Goal: Task Accomplishment & Management: Use online tool/utility

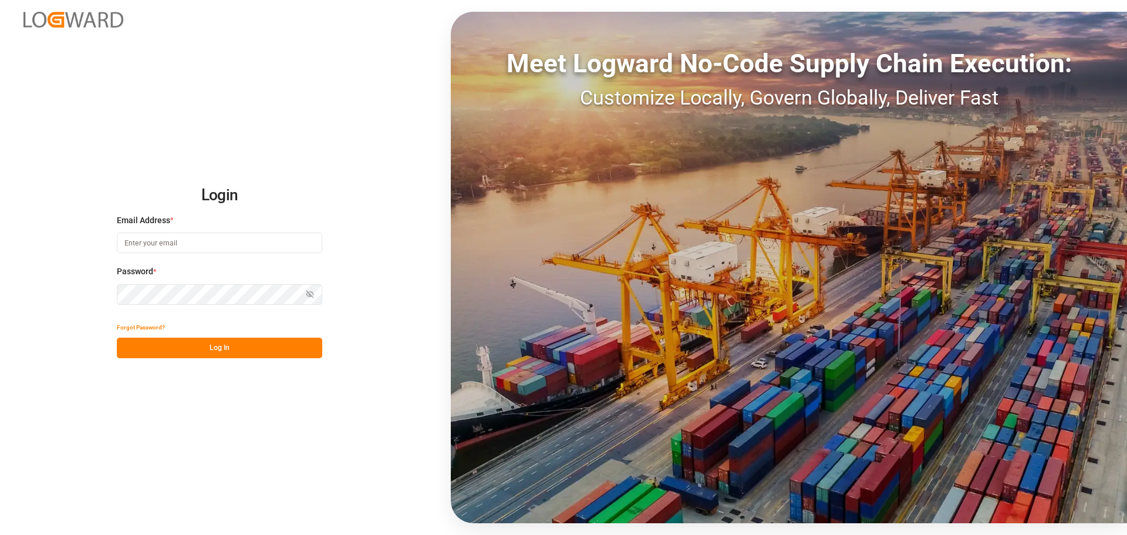
type input "[EMAIL_ADDRESS][DOMAIN_NAME]"
click at [208, 350] on button "Log In" at bounding box center [219, 347] width 205 height 21
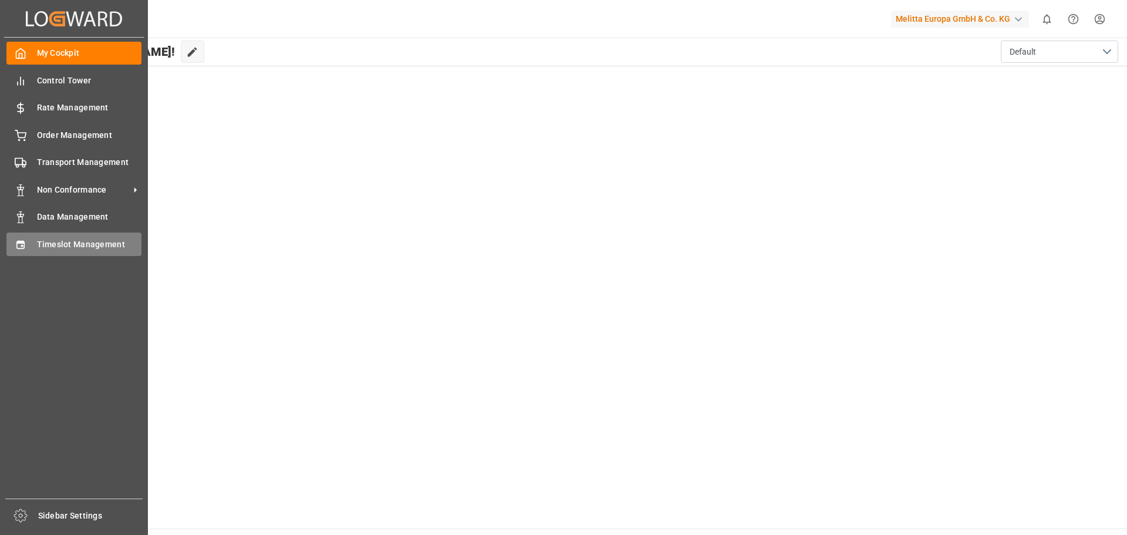
click at [76, 239] on span "Timeslot Management" at bounding box center [89, 244] width 105 height 12
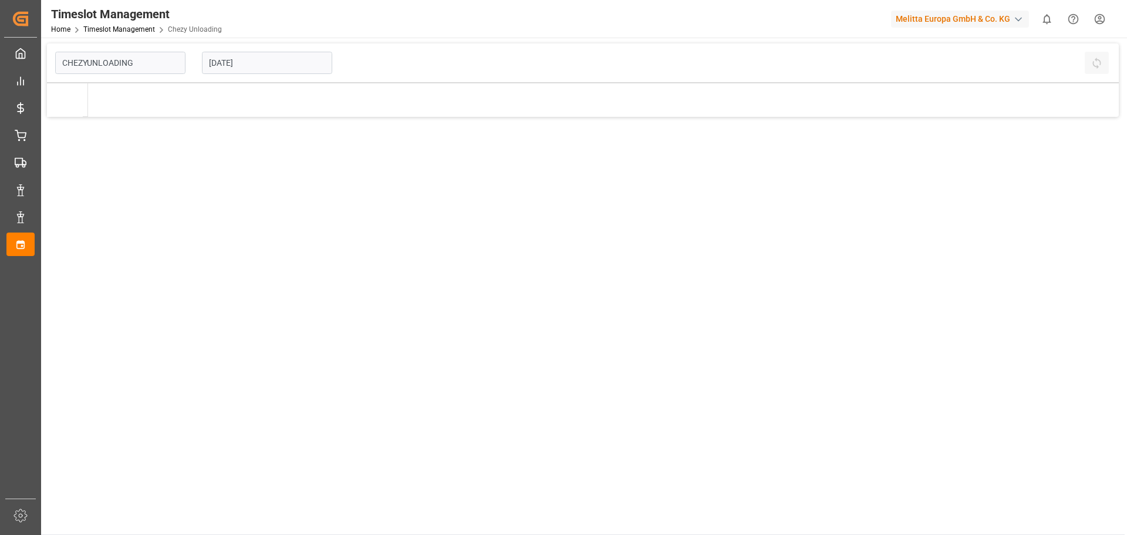
type input "Chezy Unloading"
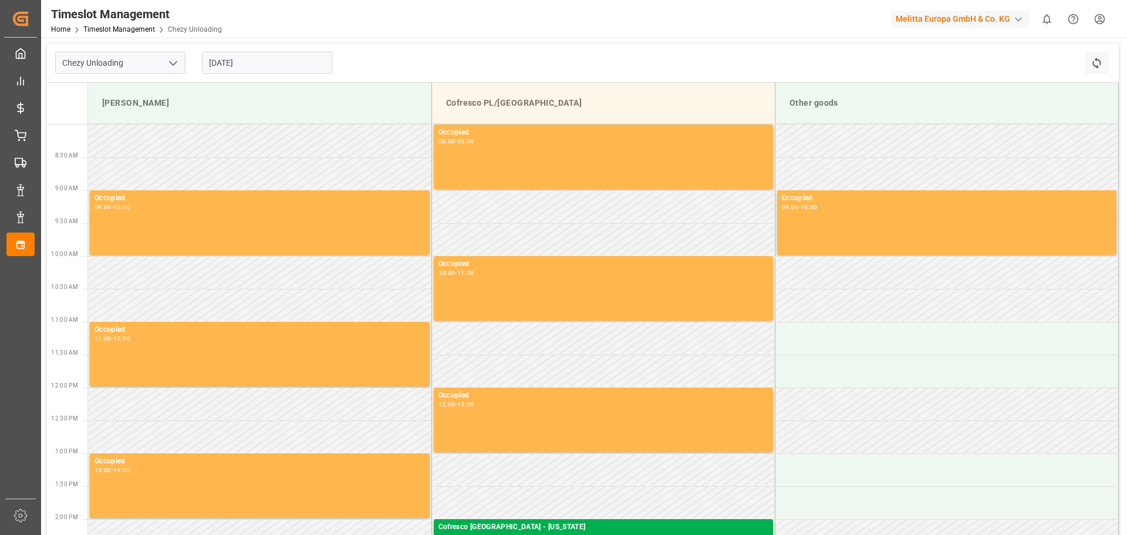
click at [251, 68] on input "[DATE]" at bounding box center [267, 63] width 130 height 22
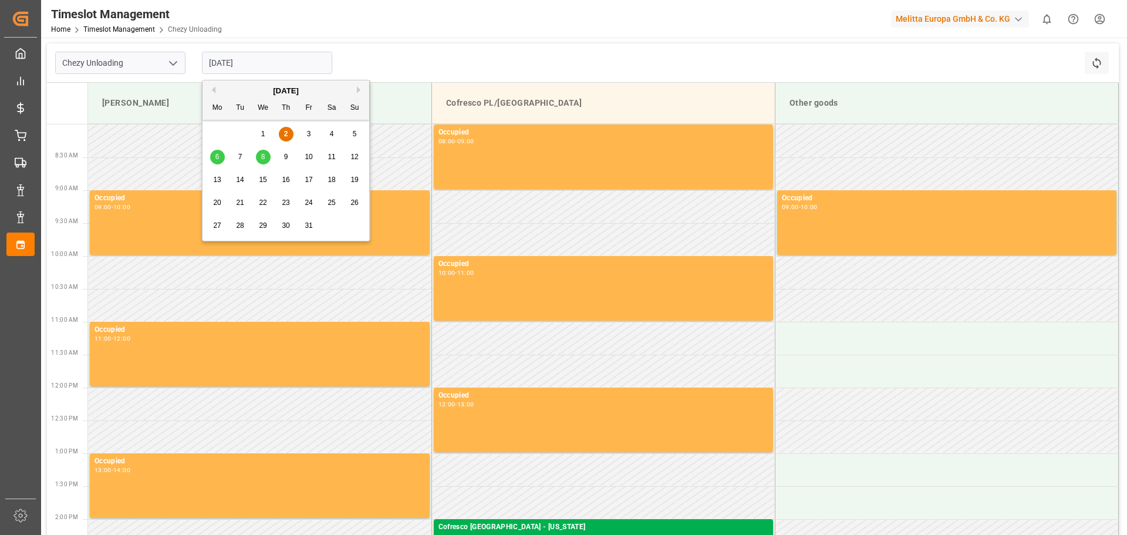
click at [285, 158] on span "9" at bounding box center [286, 157] width 4 height 8
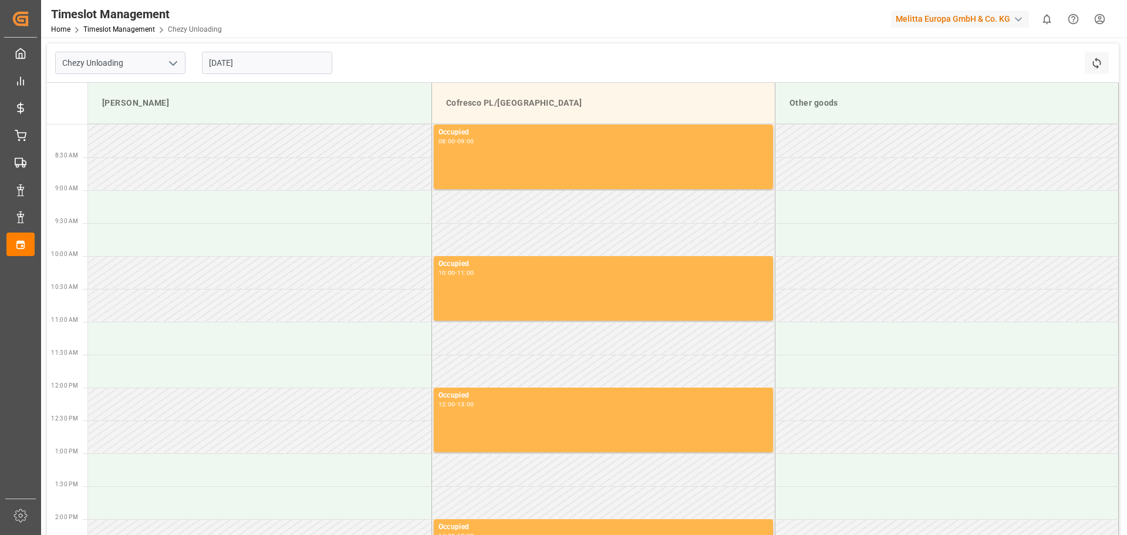
click at [266, 61] on input "[DATE]" at bounding box center [267, 63] width 130 height 22
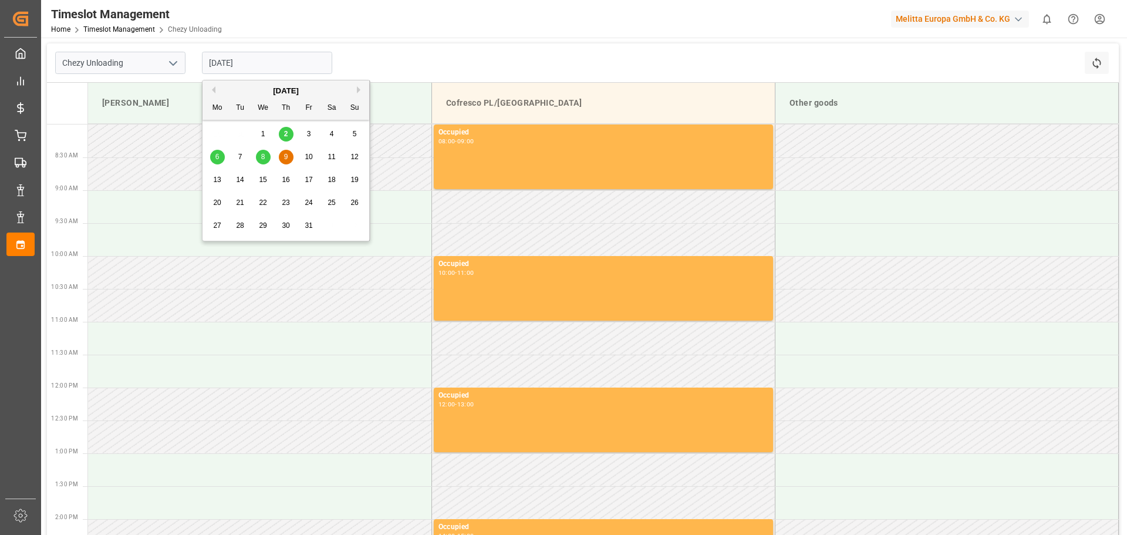
click at [309, 155] on span "10" at bounding box center [309, 157] width 8 height 8
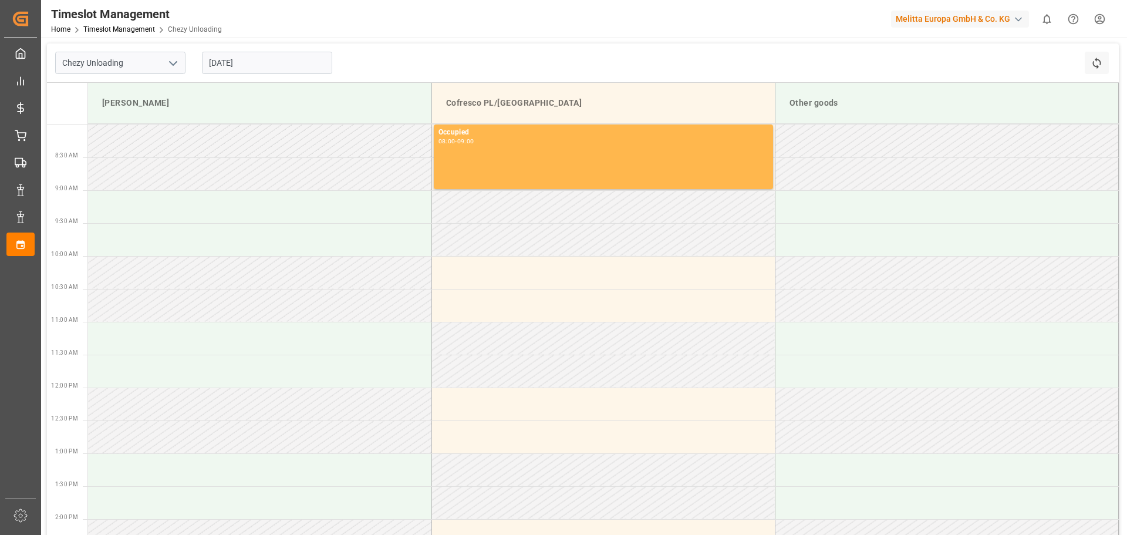
click at [258, 63] on input "[DATE]" at bounding box center [267, 63] width 130 height 22
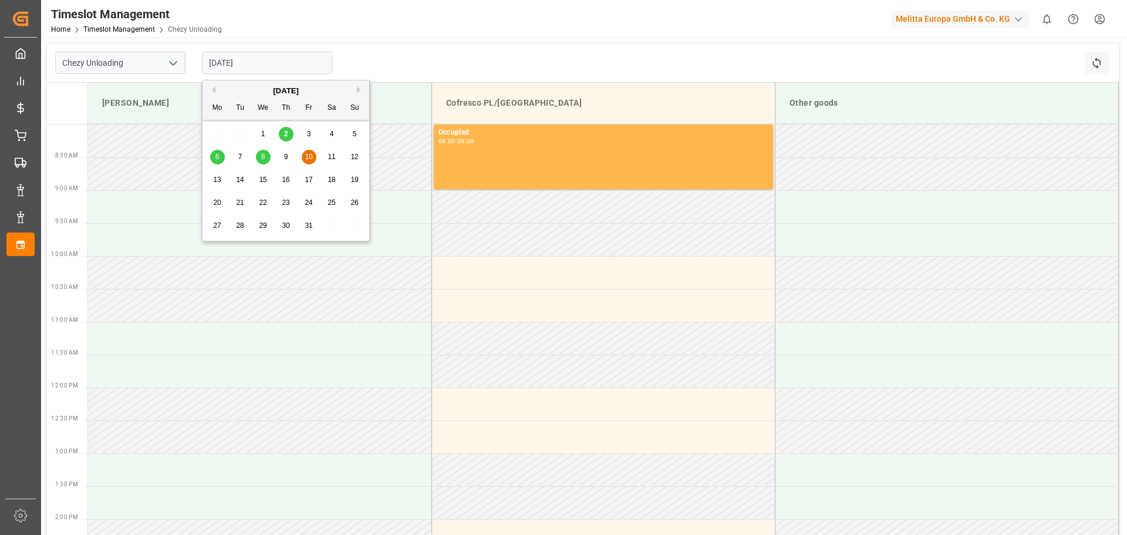
click at [261, 158] on span "8" at bounding box center [263, 157] width 4 height 8
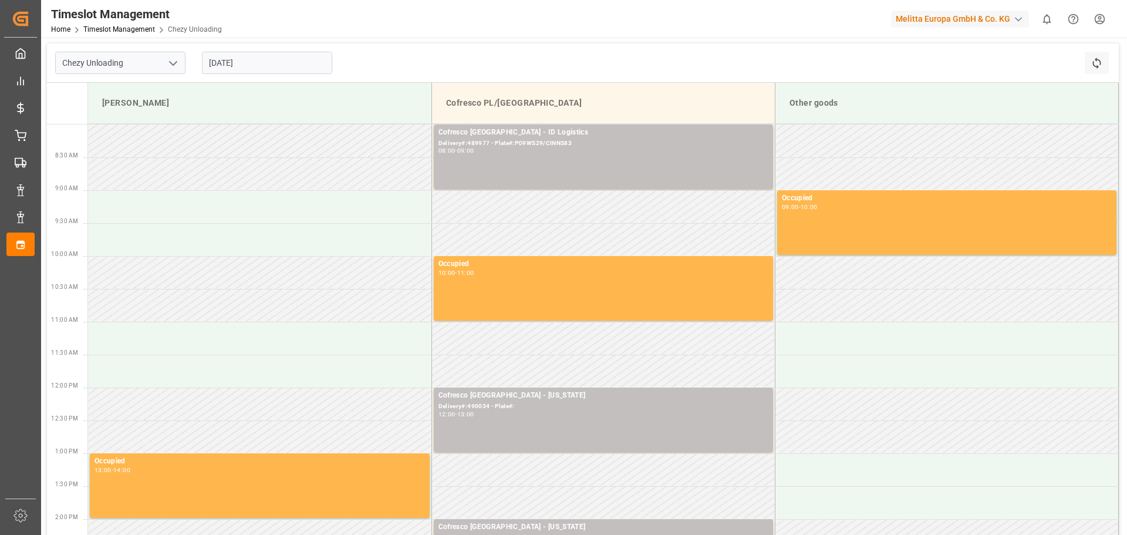
click at [248, 62] on input "[DATE]" at bounding box center [267, 63] width 130 height 22
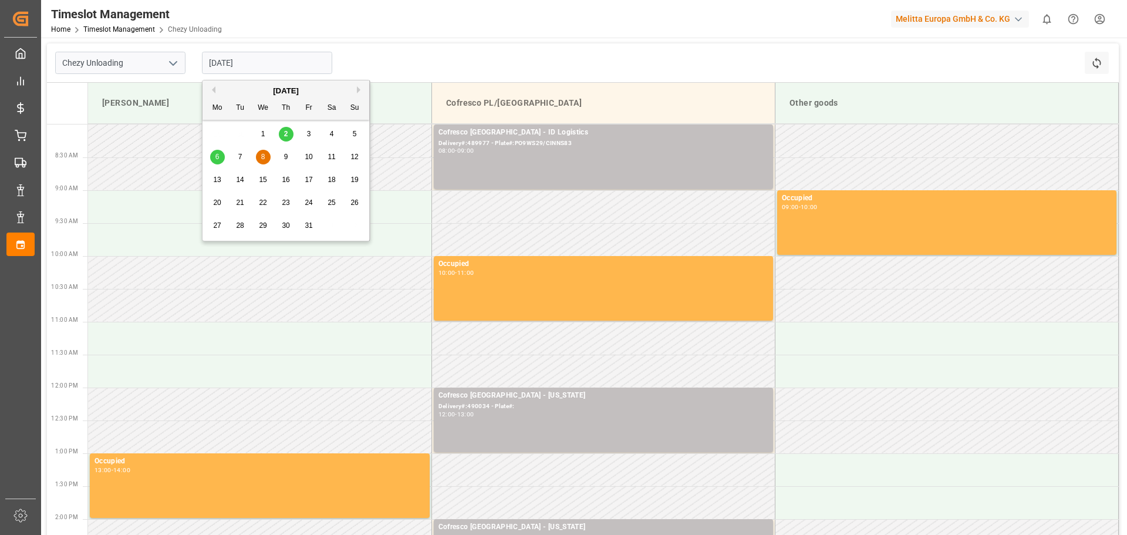
click at [237, 155] on div "7" at bounding box center [240, 157] width 15 height 14
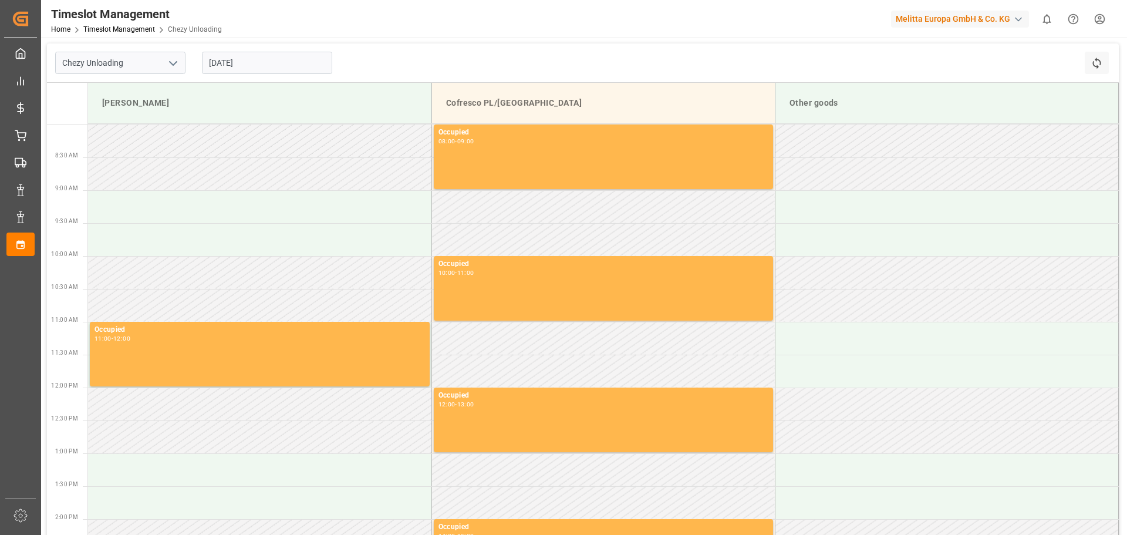
click at [224, 64] on input "[DATE]" at bounding box center [267, 63] width 130 height 22
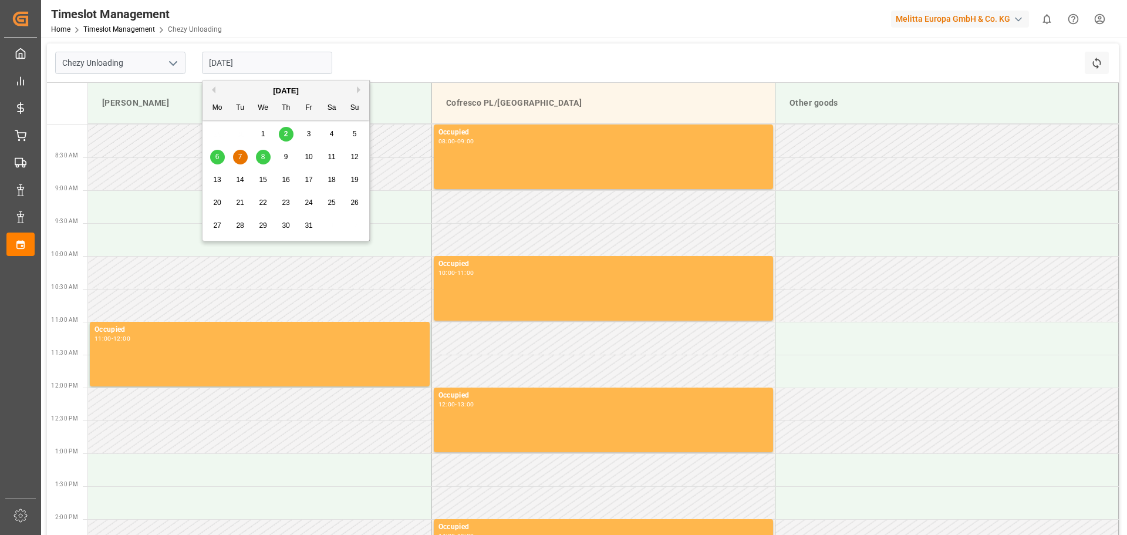
click at [284, 155] on span "9" at bounding box center [286, 157] width 4 height 8
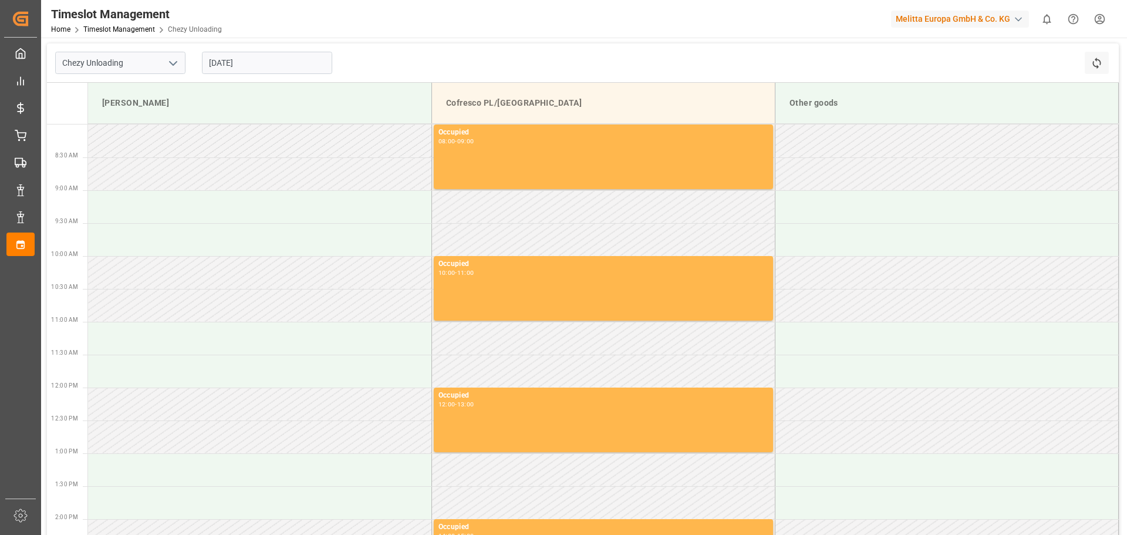
click at [243, 60] on input "[DATE]" at bounding box center [267, 63] width 130 height 22
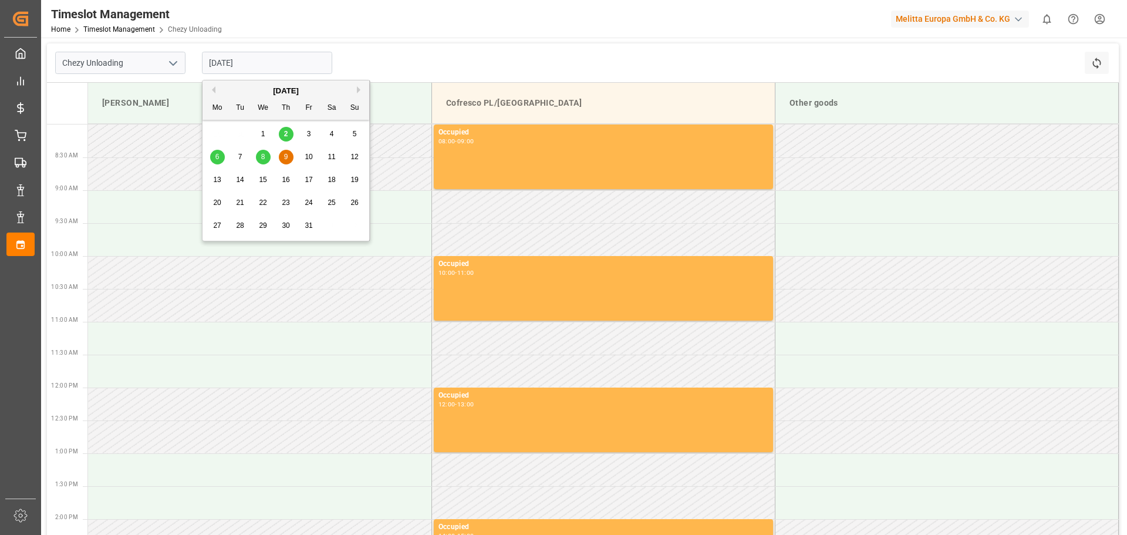
click at [307, 151] on div "10" at bounding box center [309, 157] width 15 height 14
type input "[DATE]"
